Goal: Obtain resource: Download file/media

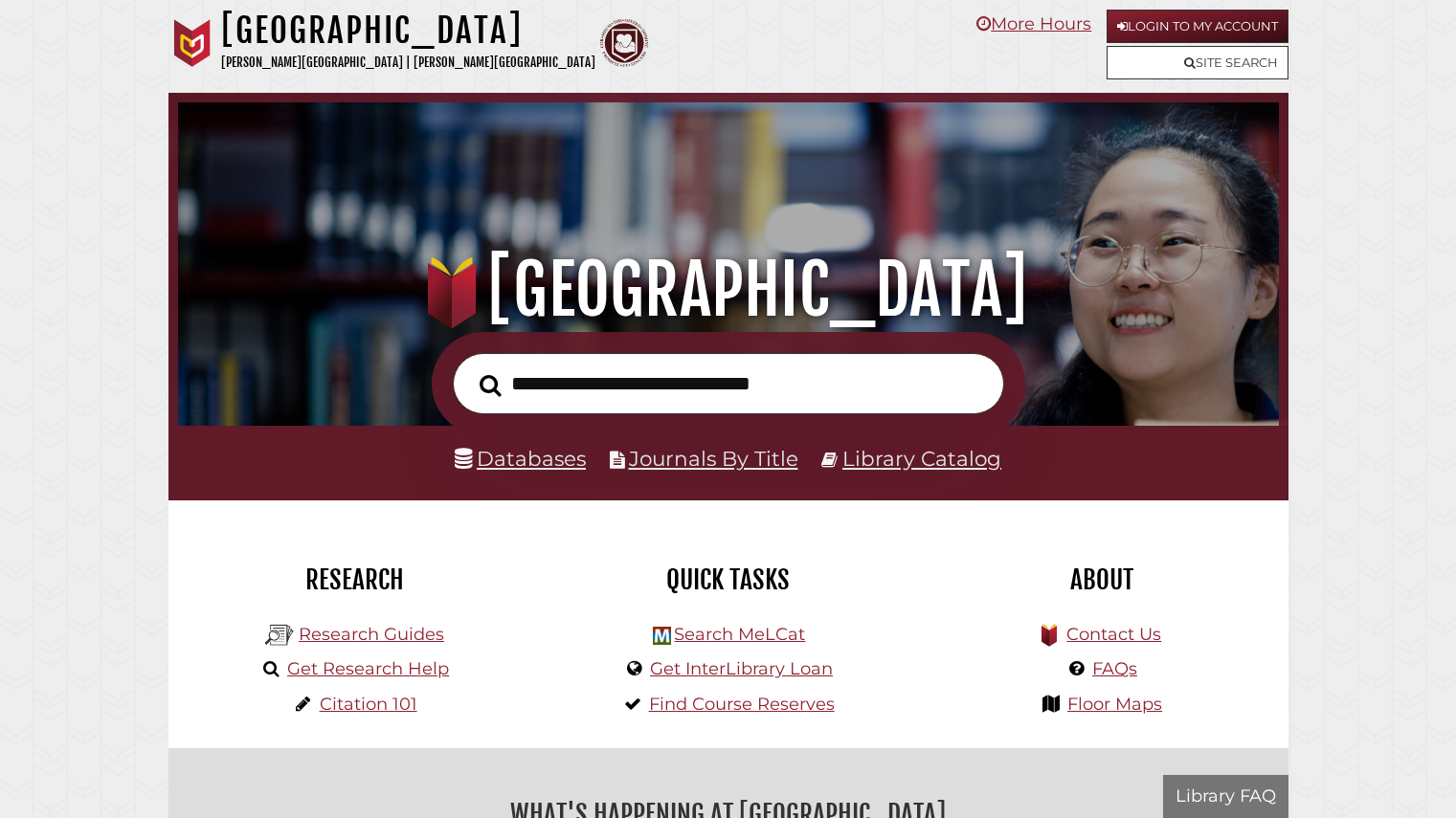
scroll to position [363, 1091]
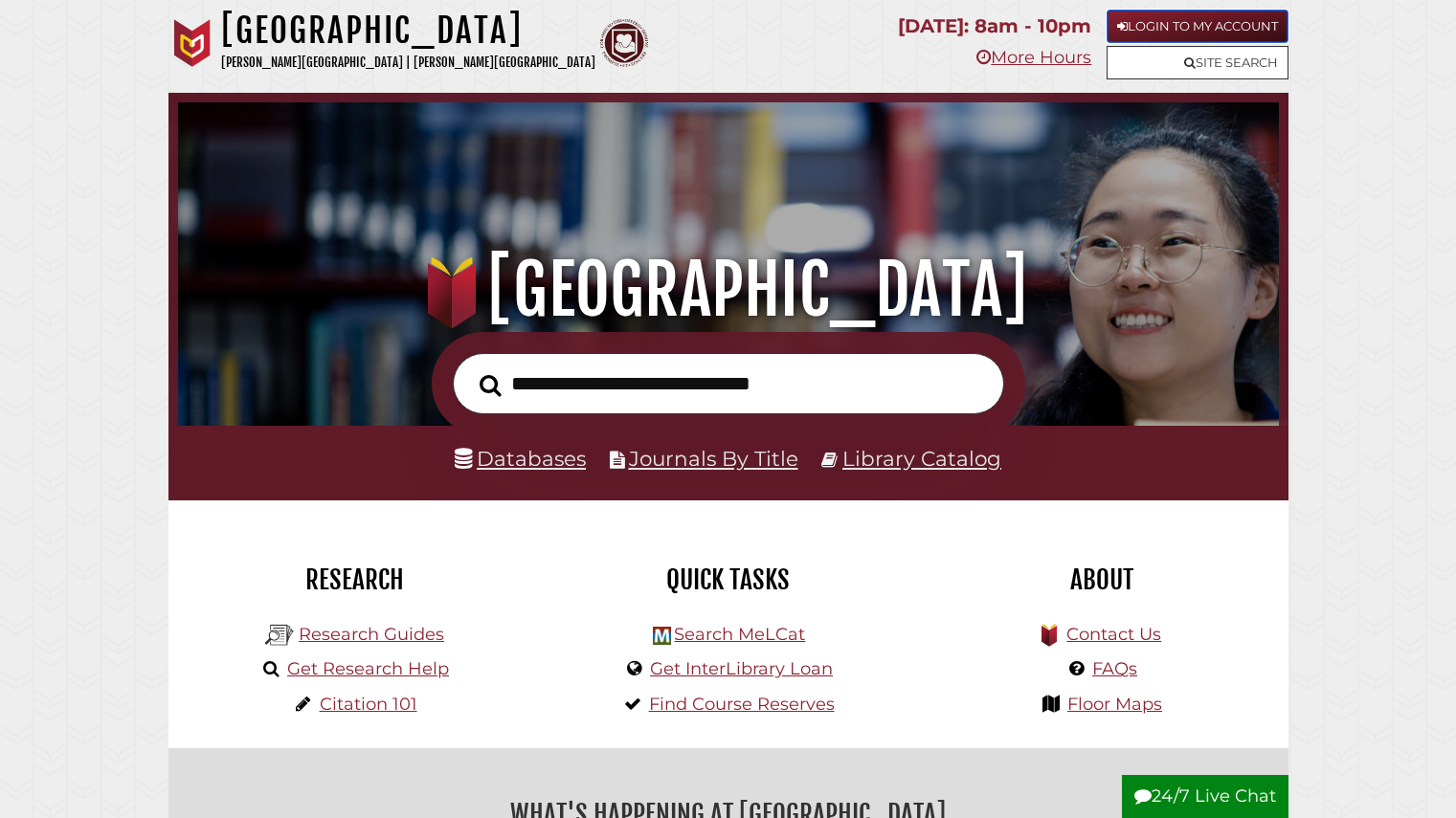
click at [1237, 30] on link "Login to My Account" at bounding box center [1197, 26] width 182 height 34
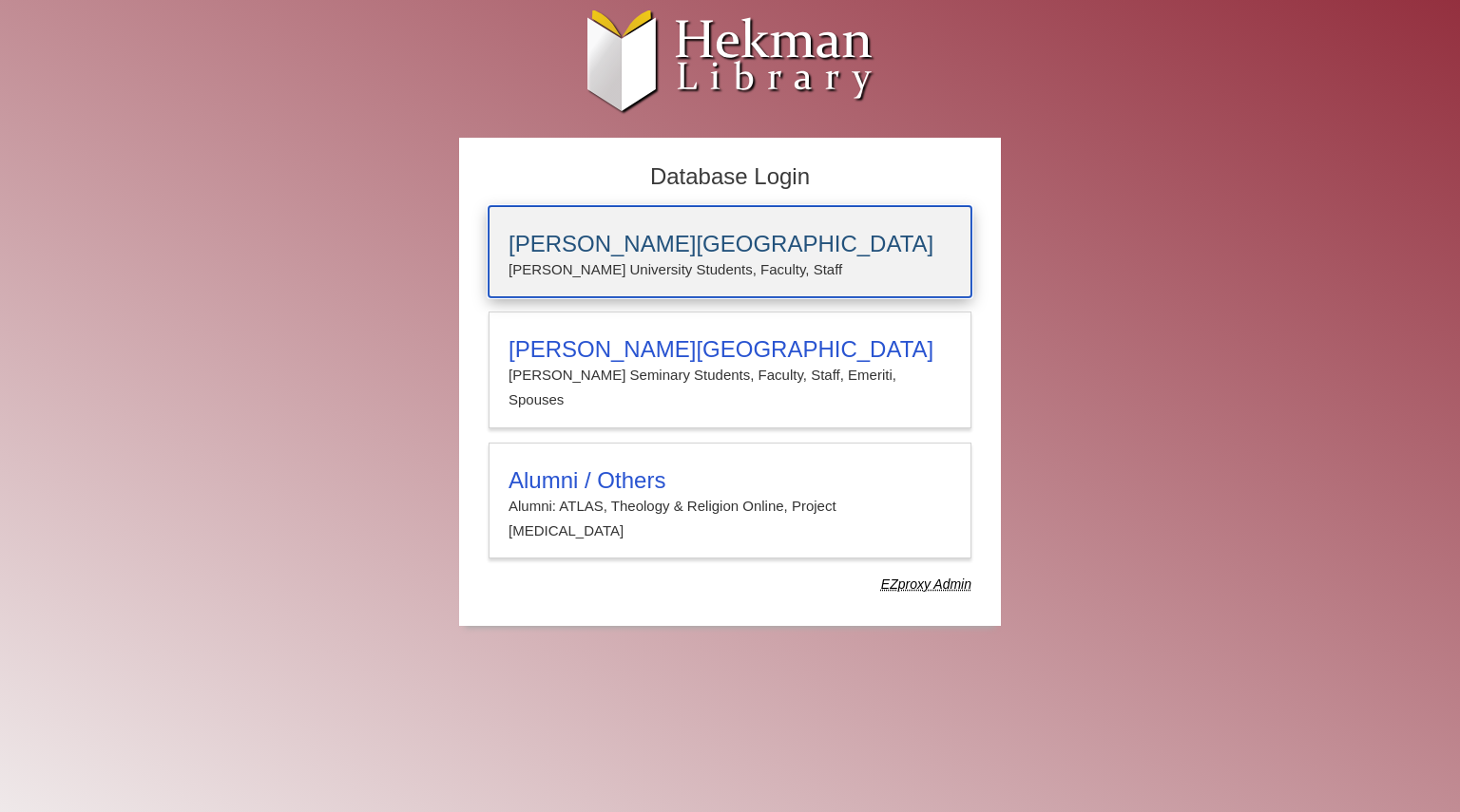
click at [654, 272] on p "Calvin University Students, Faculty, Staff" at bounding box center [730, 269] width 443 height 25
click at [689, 266] on p "Calvin University Students, Faculty, Staff" at bounding box center [730, 269] width 443 height 25
click at [698, 267] on p "[PERSON_NAME] University Students, Faculty, Staff" at bounding box center [730, 269] width 443 height 25
